Goal: Task Accomplishment & Management: Manage account settings

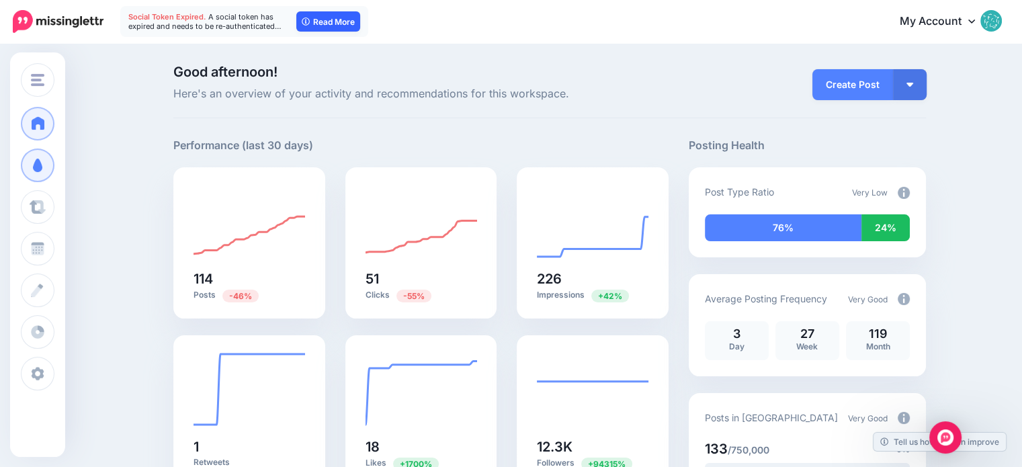
click at [329, 24] on link "Read More" at bounding box center [328, 21] width 64 height 20
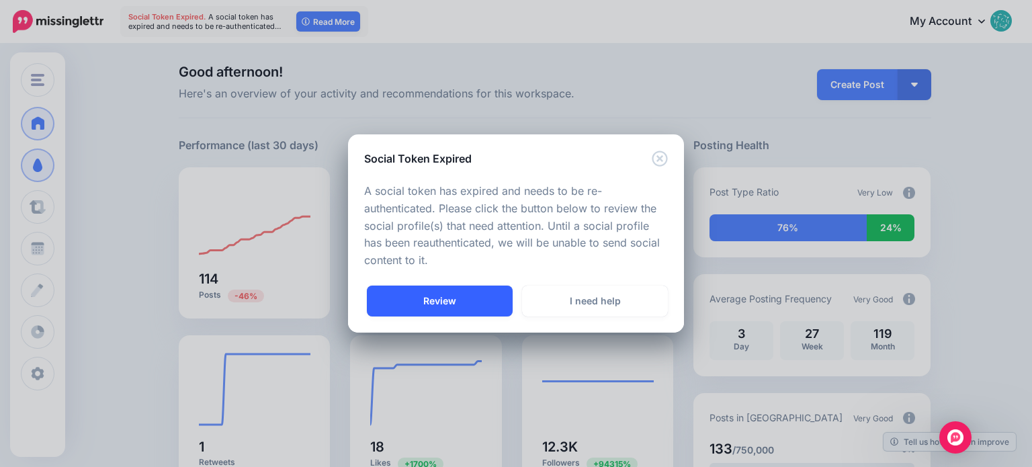
click at [437, 310] on link "Review" at bounding box center [440, 301] width 146 height 31
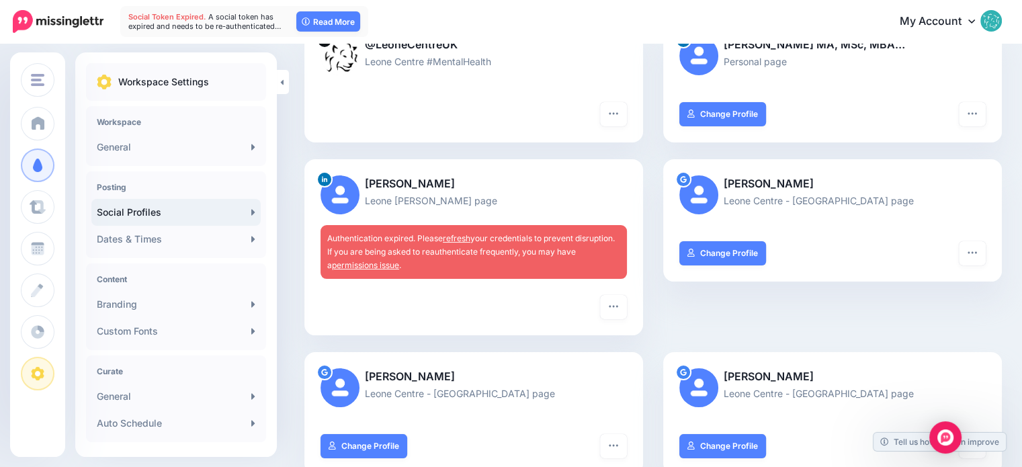
scroll to position [161, 0]
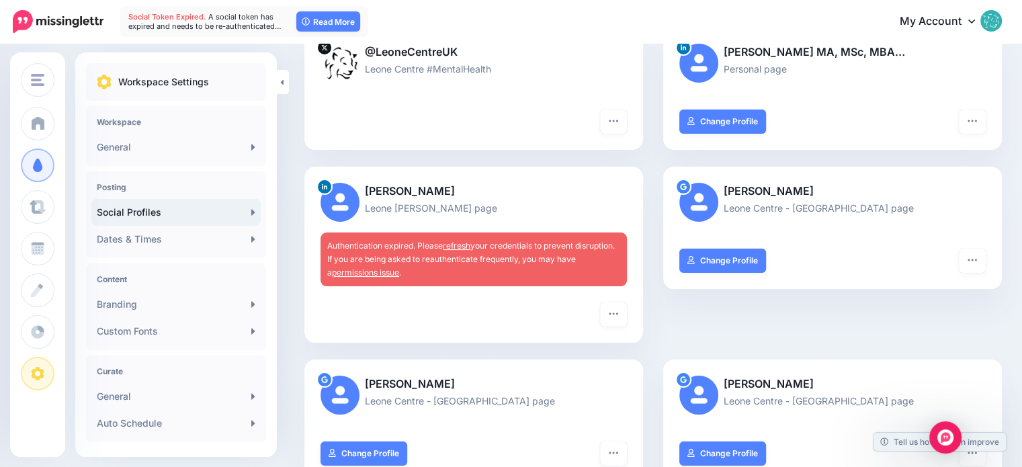
click at [373, 273] on link "permissions issue" at bounding box center [365, 272] width 67 height 10
click at [619, 315] on icon "button" at bounding box center [613, 313] width 11 height 11
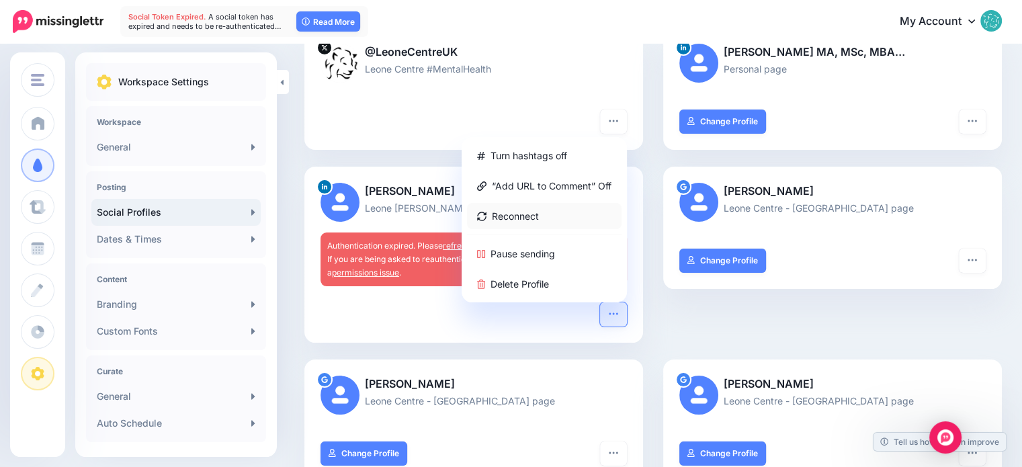
click at [536, 216] on link "Reconnect" at bounding box center [544, 216] width 155 height 26
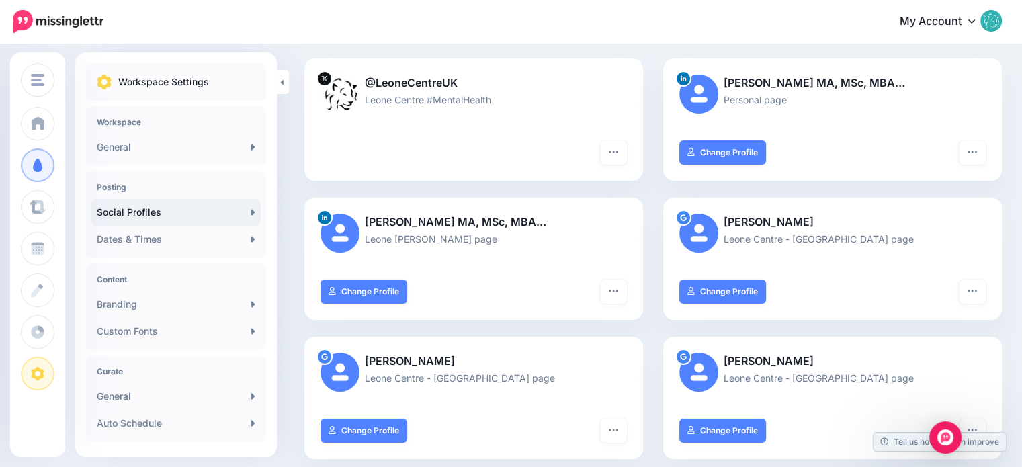
scroll to position [199, 0]
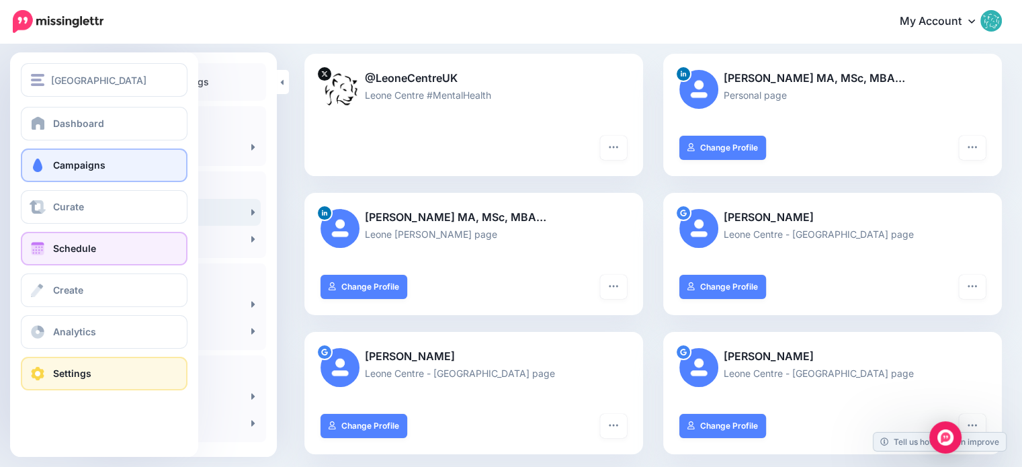
click at [75, 245] on span "Schedule" at bounding box center [74, 248] width 43 height 11
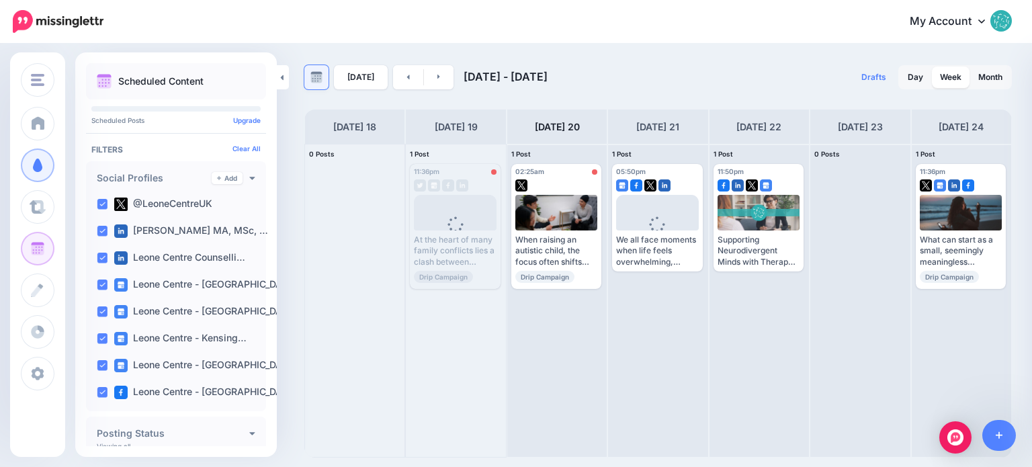
click at [318, 75] on img at bounding box center [316, 77] width 12 height 12
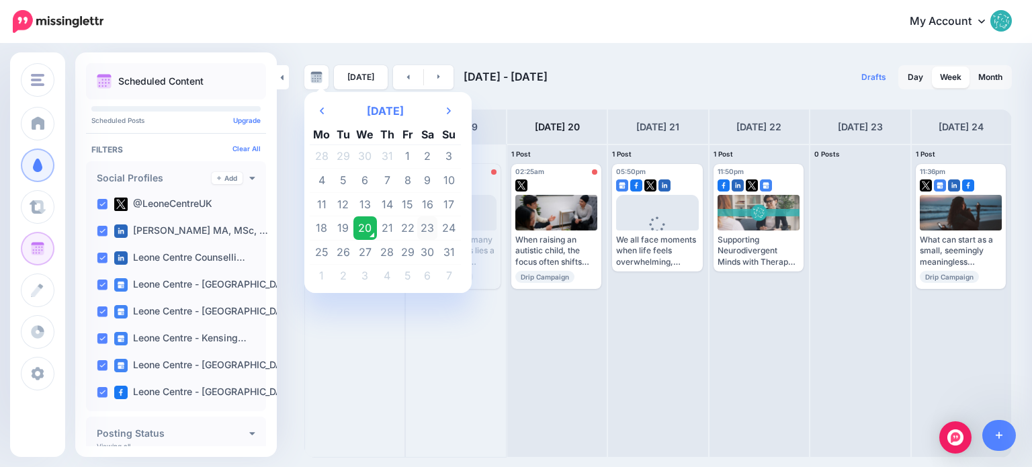
click at [432, 223] on td "23" at bounding box center [427, 228] width 20 height 24
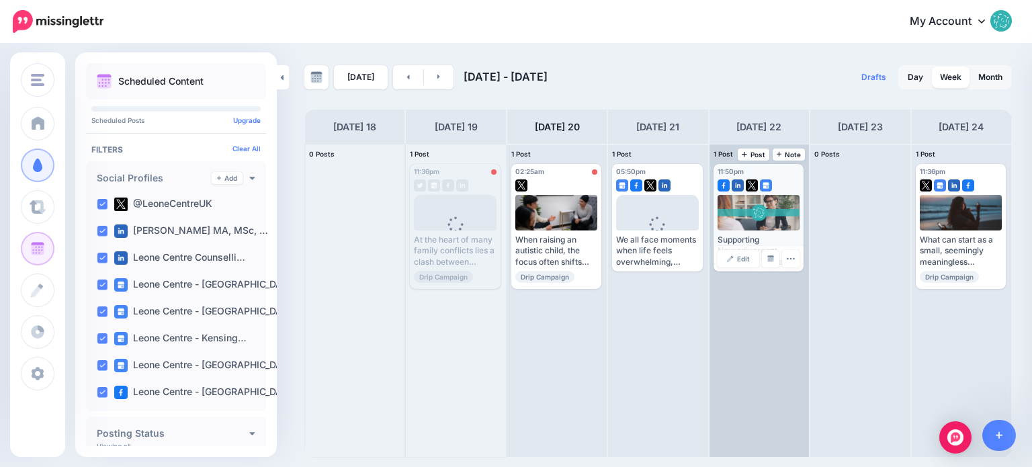
click at [755, 216] on div at bounding box center [759, 213] width 83 height 36
click at [742, 259] on span "Edit" at bounding box center [743, 258] width 13 height 7
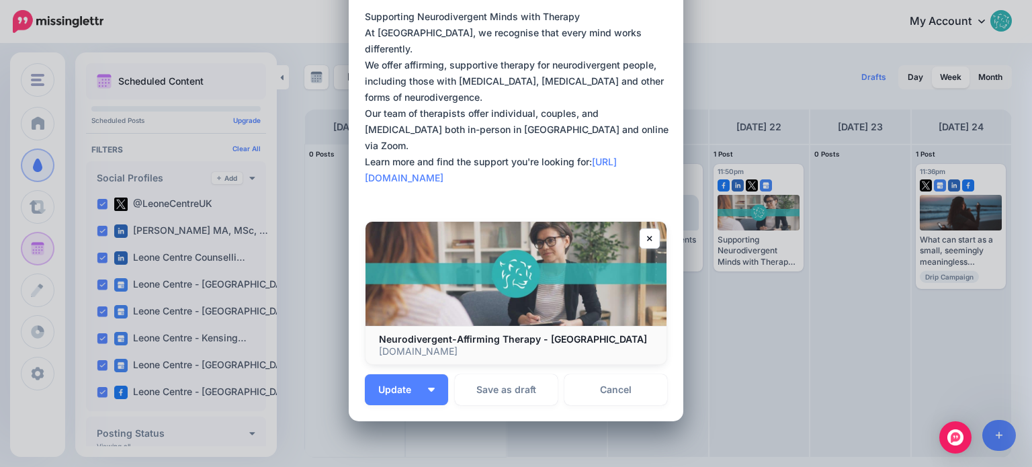
scroll to position [86, 0]
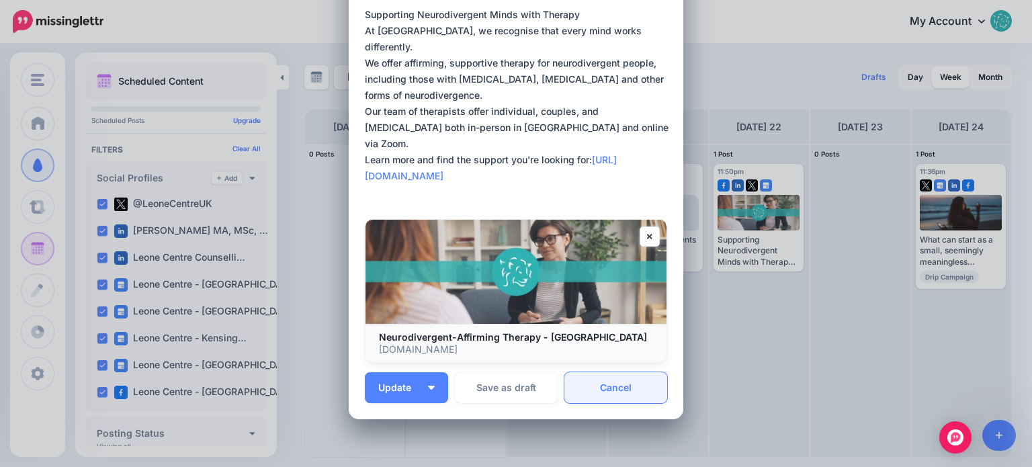
click at [605, 388] on link "Cancel" at bounding box center [615, 387] width 103 height 31
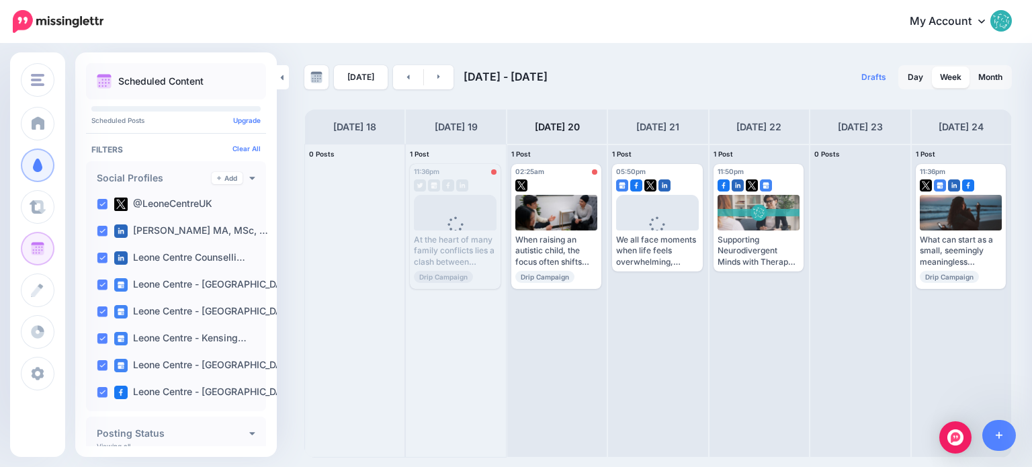
scroll to position [0, 0]
